Goal: Use online tool/utility: Utilize a website feature to perform a specific function

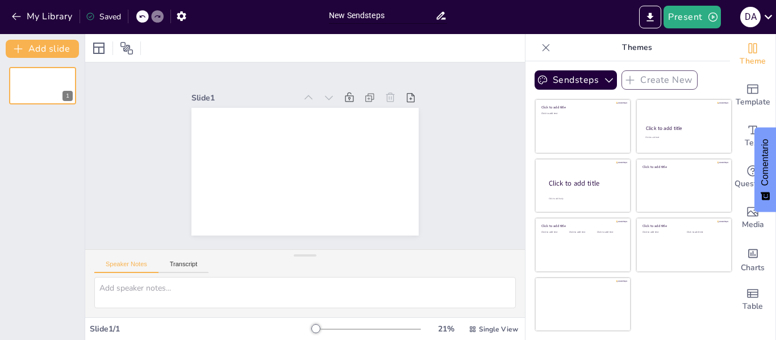
click at [345, 18] on input "New Sendsteps" at bounding box center [382, 15] width 106 height 16
type input "N Sendsteps"
drag, startPoint x: 389, startPoint y: 18, endPoint x: 237, endPoint y: 12, distance: 151.8
click at [237, 12] on div "My Library Saving...... N Sendsteps Present D A" at bounding box center [388, 17] width 776 height 34
type input "V"
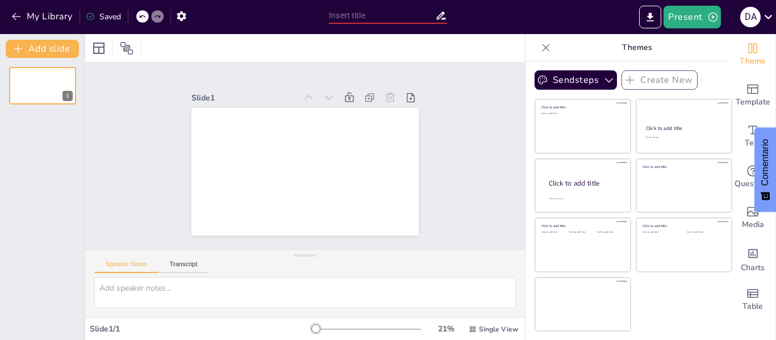
paste input "1. Defina qué es una politica social y por qué se les denomina como tal. 2. Des…"
type input "1. Defina qué es una politica social y por qué se les denomina como tal. 2. Des…"
click at [674, 18] on button "Present" at bounding box center [692, 17] width 57 height 23
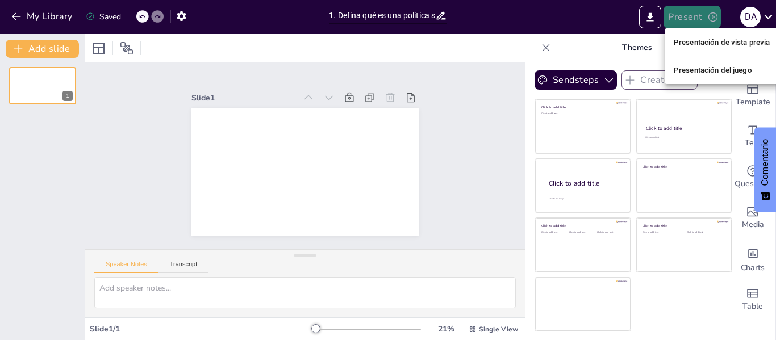
click at [674, 18] on div at bounding box center [388, 170] width 776 height 340
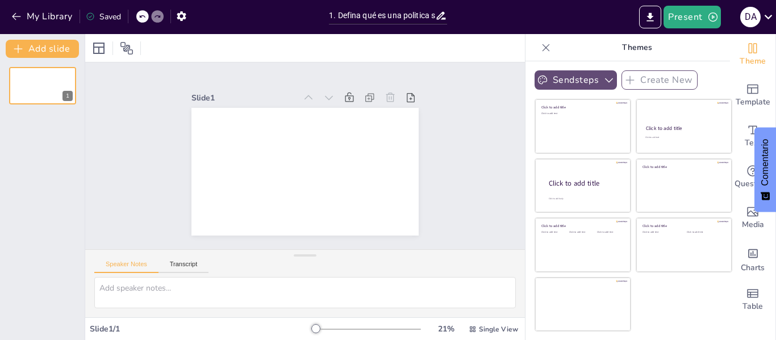
click at [605, 82] on icon "button" at bounding box center [609, 80] width 8 height 5
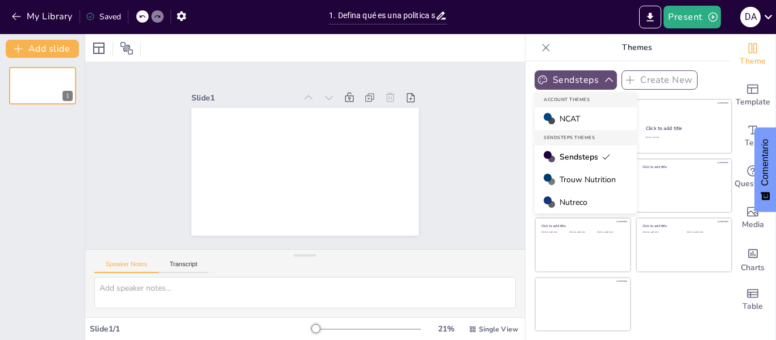
click at [603, 82] on icon "button" at bounding box center [608, 79] width 11 height 11
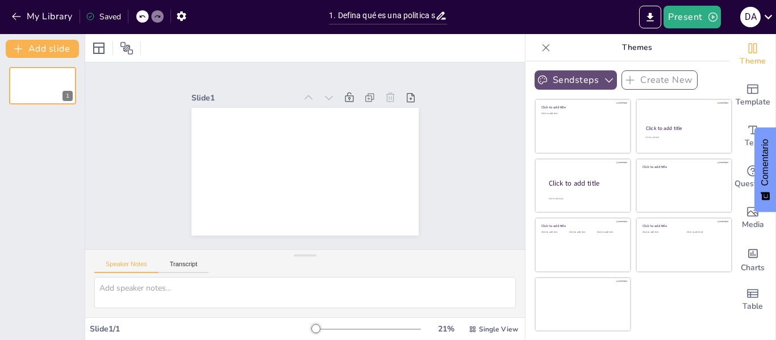
click at [540, 51] on icon at bounding box center [545, 47] width 11 height 11
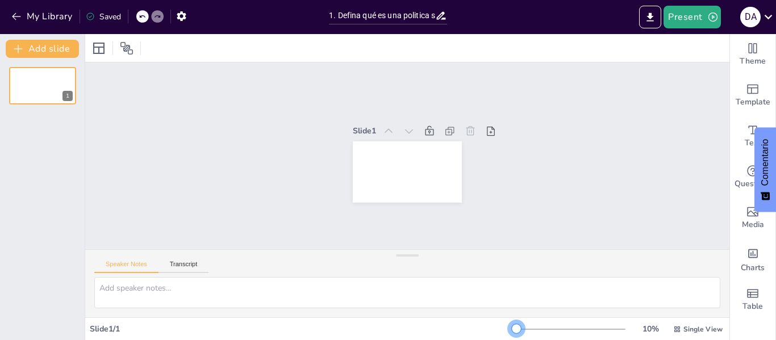
drag, startPoint x: 519, startPoint y: 332, endPoint x: 507, endPoint y: 330, distance: 12.7
click at [512, 330] on div at bounding box center [516, 328] width 9 height 9
click at [752, 18] on div "D A" at bounding box center [750, 17] width 20 height 20
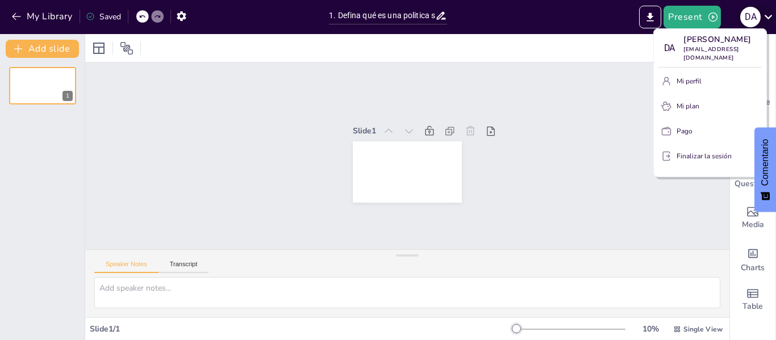
click at [752, 18] on div at bounding box center [388, 170] width 776 height 340
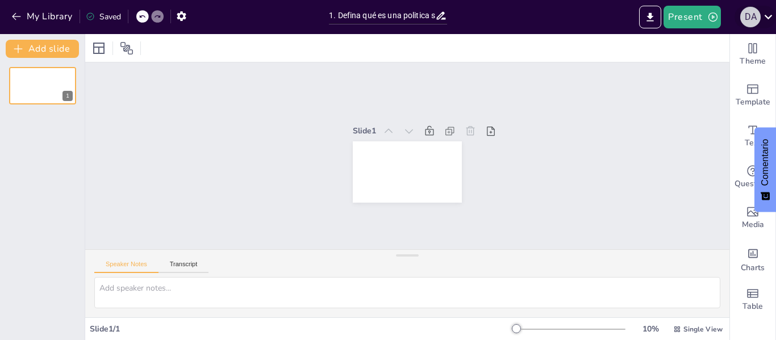
click at [752, 18] on div "D A" at bounding box center [750, 17] width 20 height 20
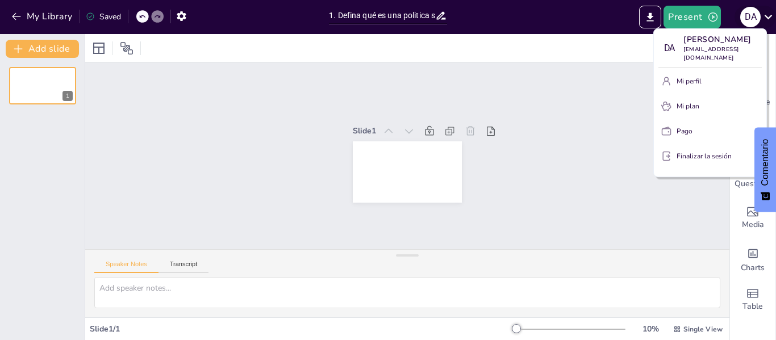
click at [752, 18] on div at bounding box center [388, 170] width 776 height 340
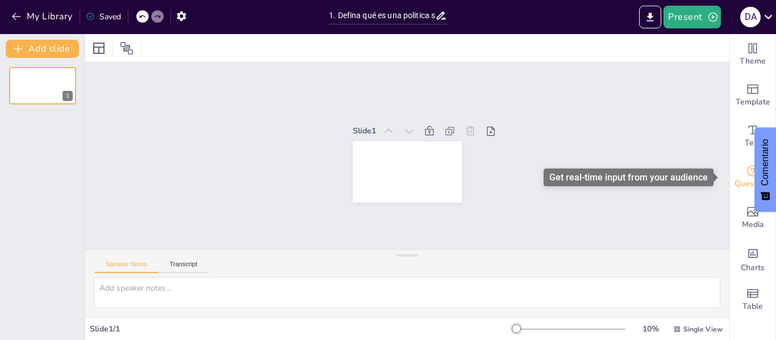
click at [740, 181] on span "Questions" at bounding box center [753, 184] width 37 height 12
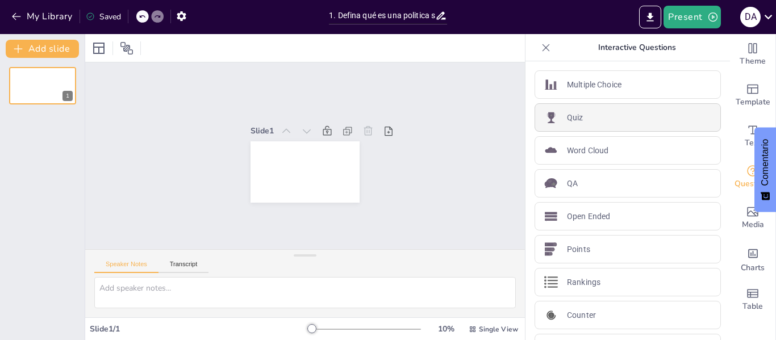
click at [549, 110] on div "Quiz" at bounding box center [628, 117] width 186 height 28
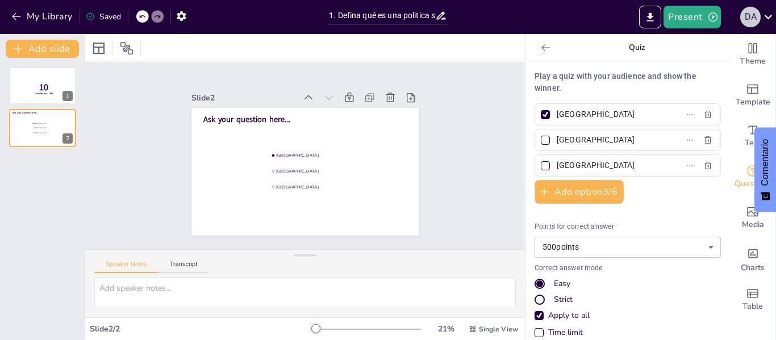
click at [753, 11] on div "D A" at bounding box center [750, 17] width 20 height 20
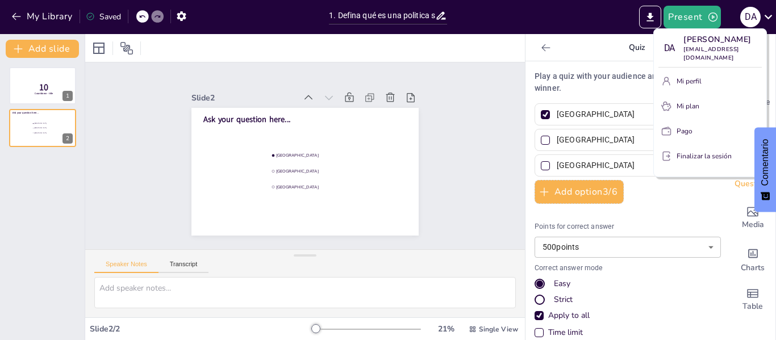
click at [711, 152] on font "Finalizar la sesión" at bounding box center [704, 156] width 55 height 9
